Goal: Communication & Community: Answer question/provide support

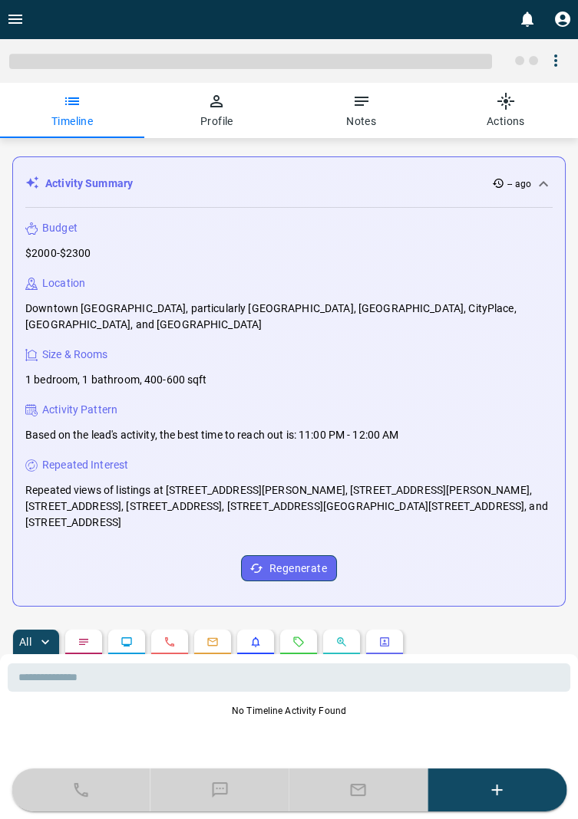
click at [15, 21] on icon "Open drawer" at bounding box center [15, 19] width 18 height 18
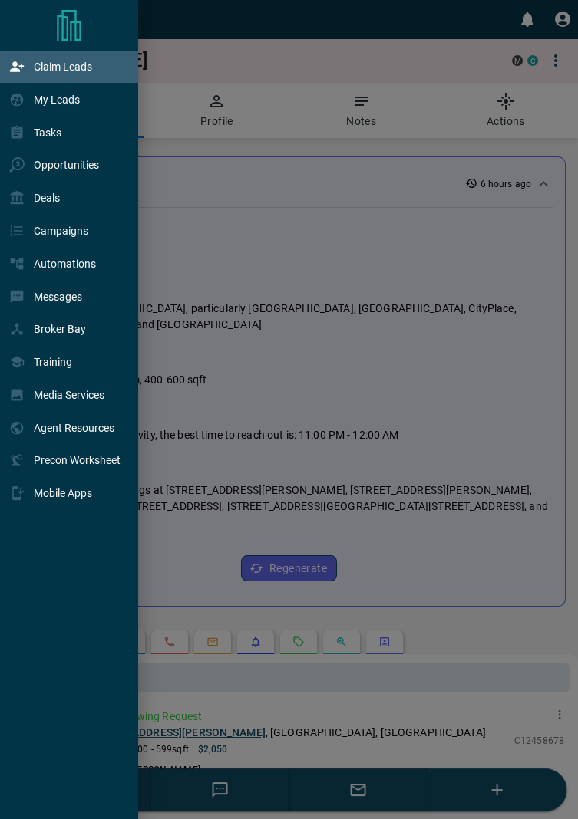
click at [82, 70] on p "Claim Leads" at bounding box center [63, 67] width 58 height 12
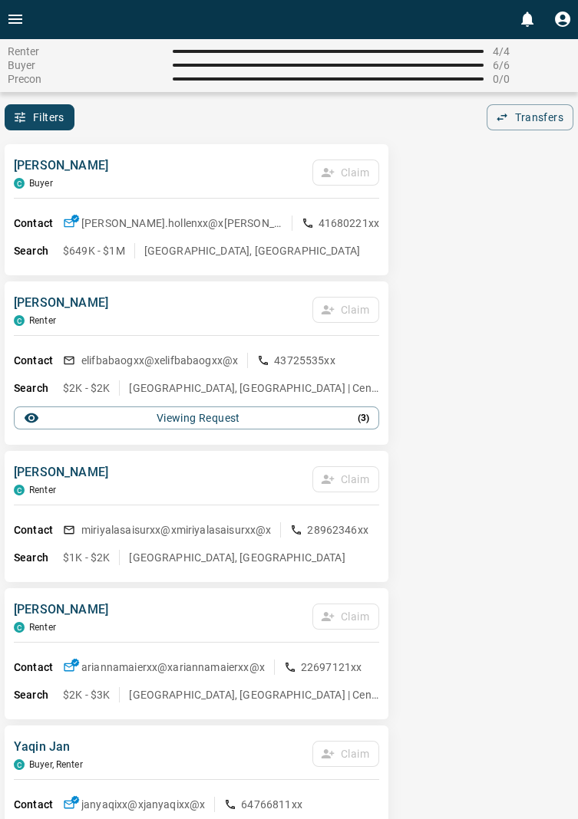
click at [21, 20] on icon "Open drawer" at bounding box center [15, 19] width 18 height 18
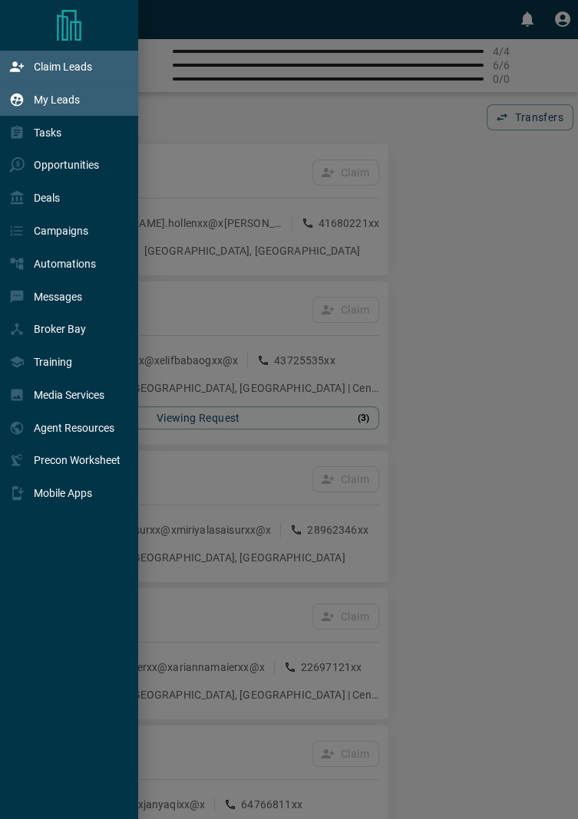
click at [68, 103] on p "My Leads" at bounding box center [57, 100] width 46 height 12
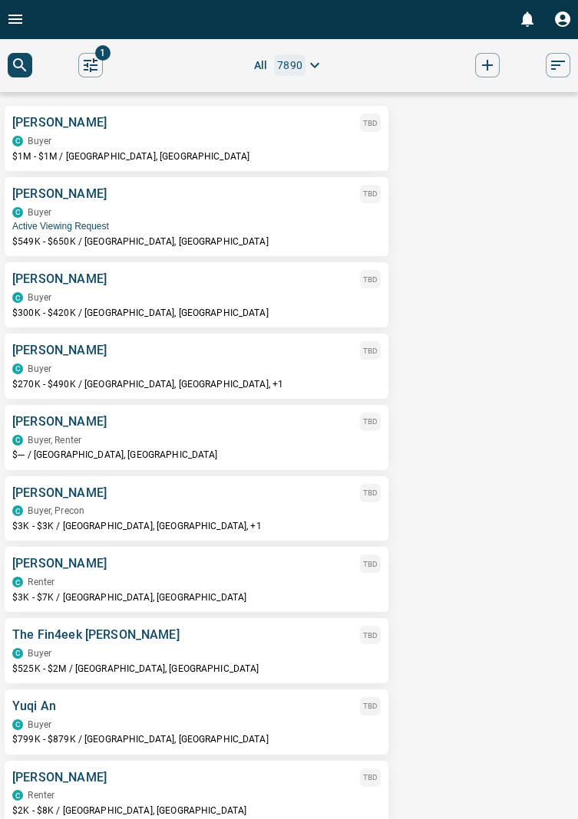
click at [79, 215] on div "C Buyer" at bounding box center [196, 212] width 368 height 11
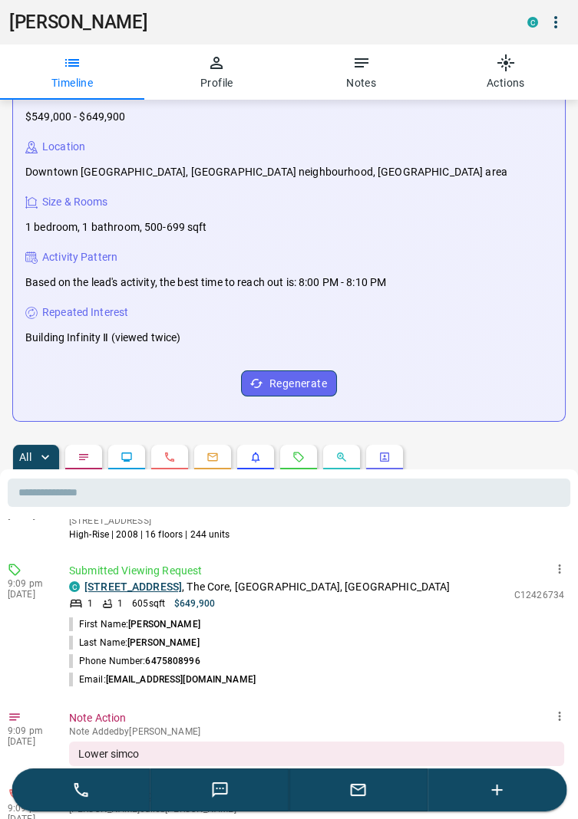
scroll to position [42, 0]
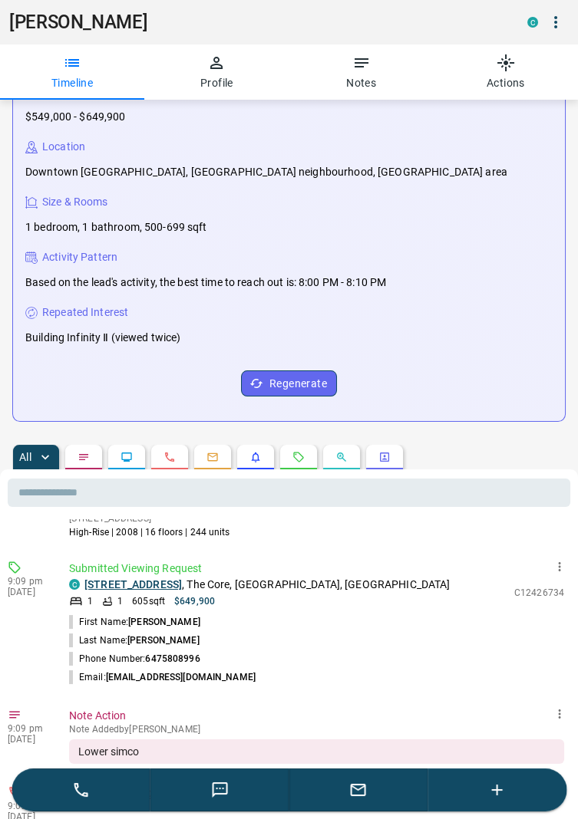
click at [368, 811] on button "button" at bounding box center [358, 789] width 139 height 43
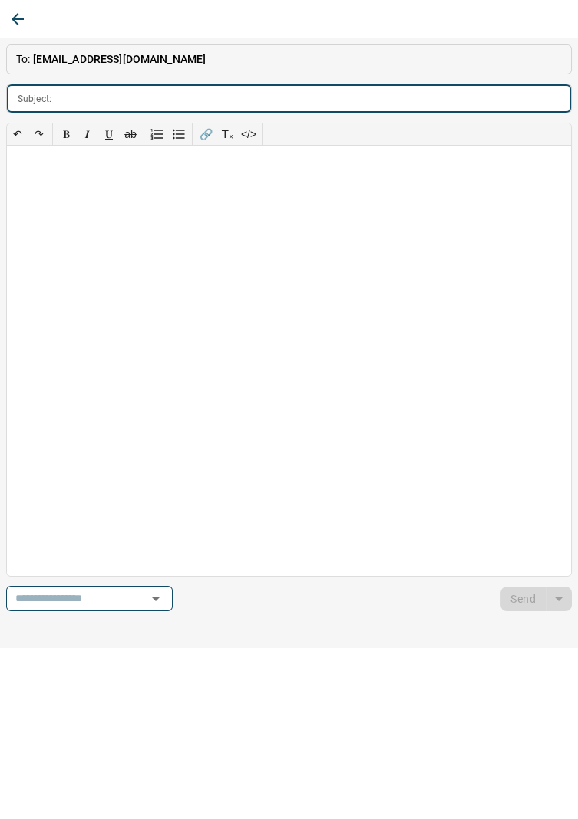
scroll to position [186, 0]
click at [28, 13] on button "button" at bounding box center [18, 19] width 28 height 28
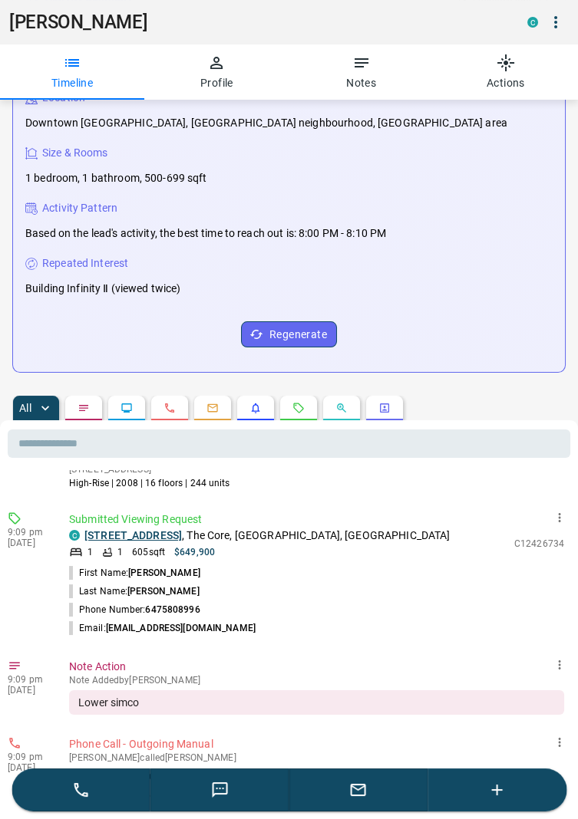
click at [365, 798] on icon "button" at bounding box center [358, 790] width 18 height 18
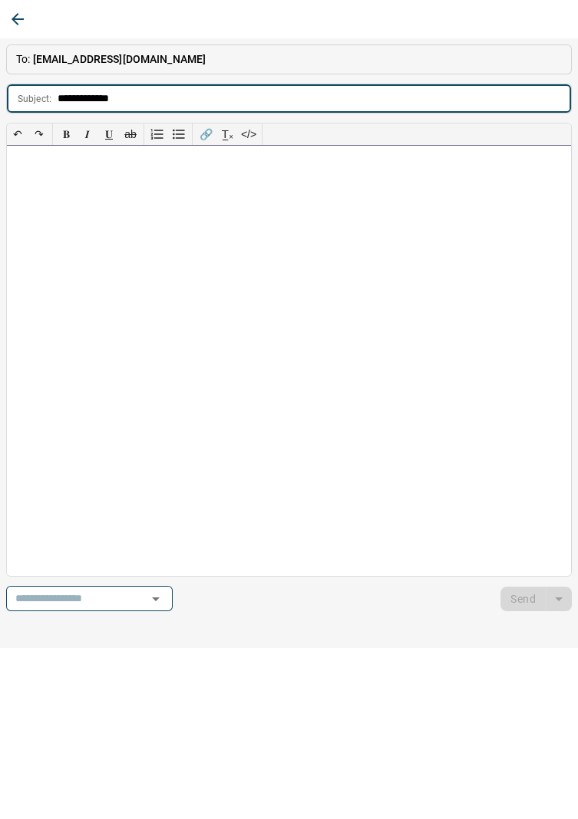
click at [36, 169] on div at bounding box center [289, 361] width 564 height 430
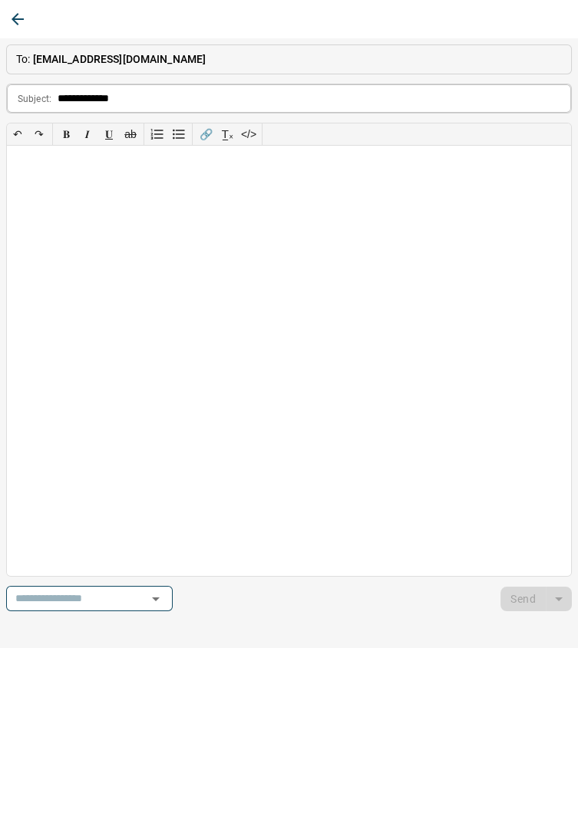
click at [140, 92] on input "**********" at bounding box center [314, 98] width 513 height 28
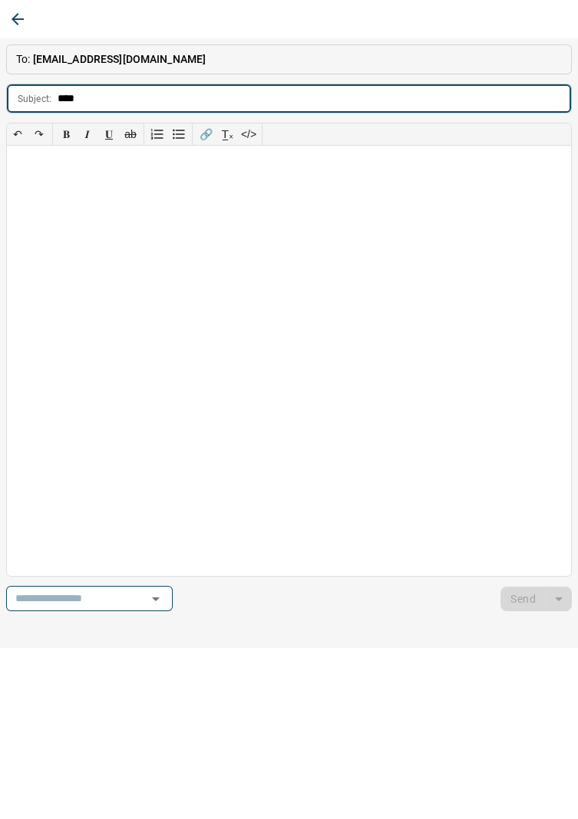
type input "***"
type input "*******"
click at [38, 174] on div at bounding box center [289, 361] width 564 height 430
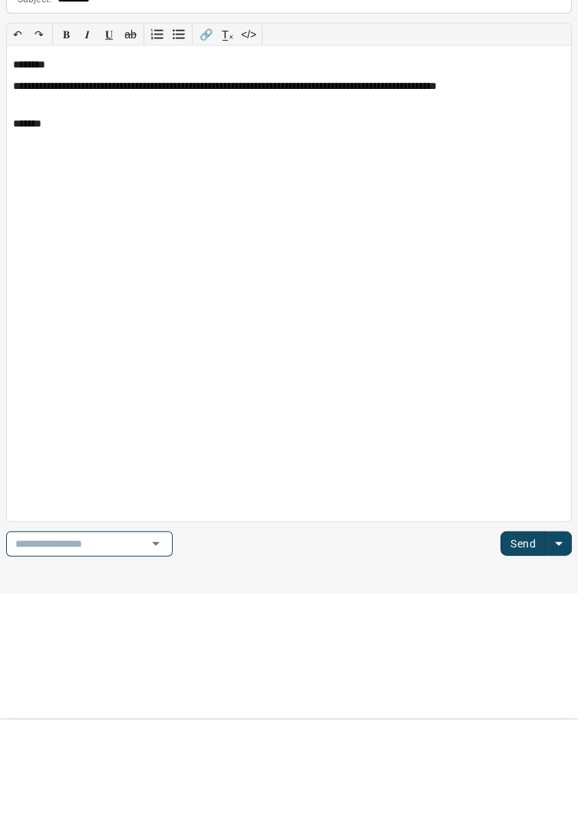
click at [528, 647] on button "Send" at bounding box center [522, 643] width 45 height 25
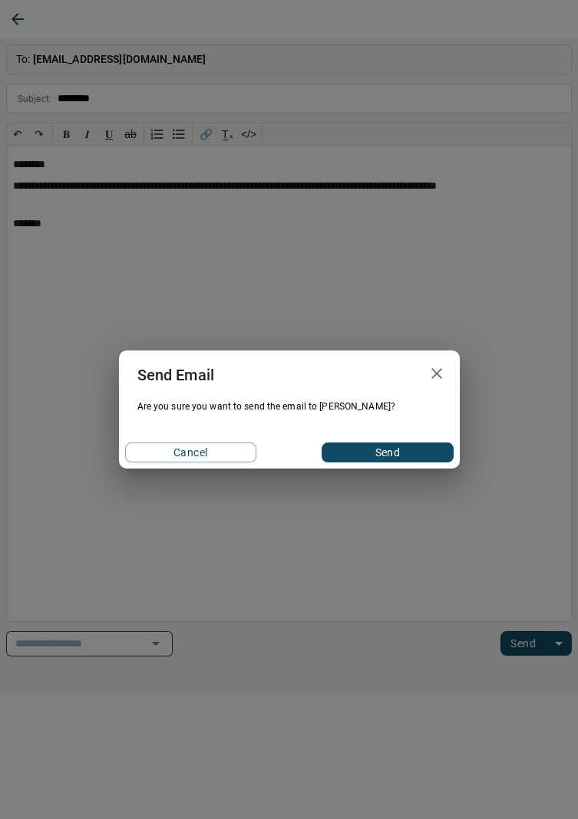
click at [424, 446] on button "Send" at bounding box center [386, 453] width 131 height 20
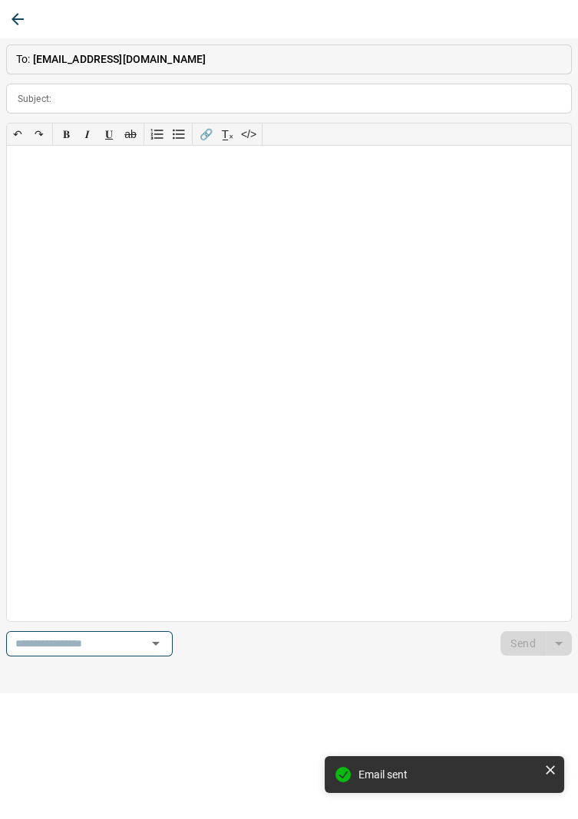
scroll to position [145, 0]
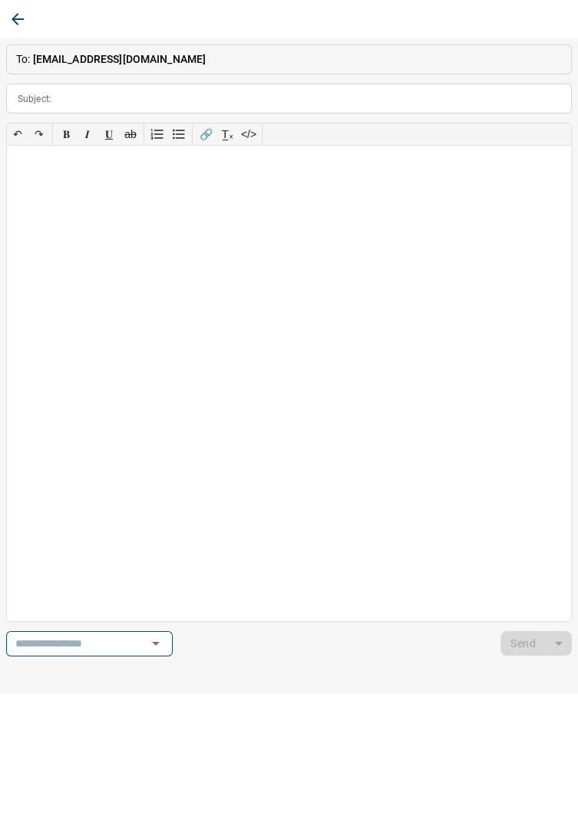
click at [17, 19] on icon "button" at bounding box center [18, 19] width 12 height 12
